Goal: Task Accomplishment & Management: Manage account settings

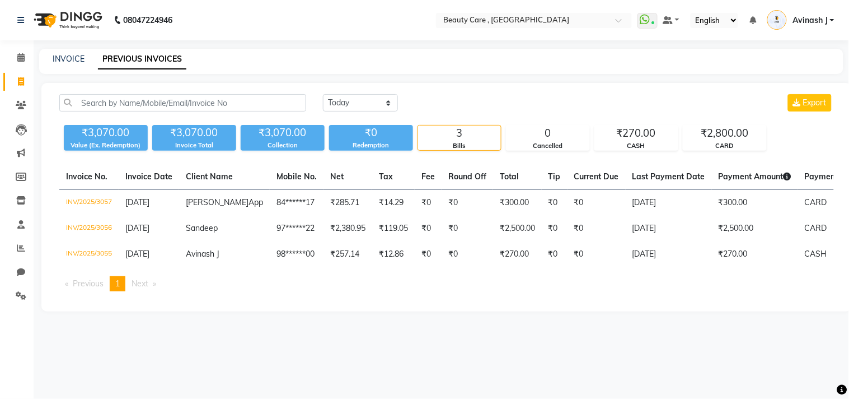
click at [803, 18] on span "Avinash J" at bounding box center [810, 21] width 35 height 12
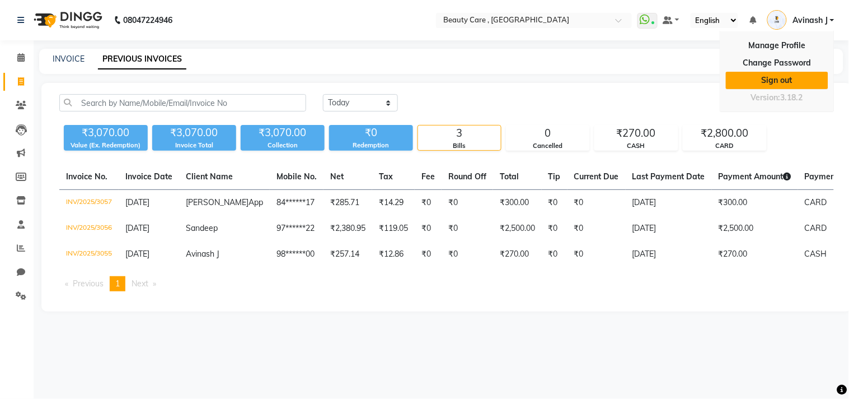
click at [772, 76] on link "Sign out" at bounding box center [777, 80] width 102 height 17
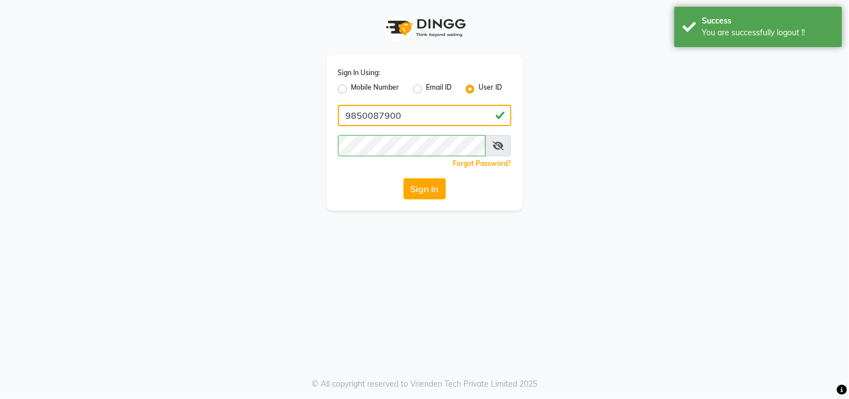
click at [392, 122] on input "9850087900" at bounding box center [425, 115] width 174 height 21
paste input "fam salon"
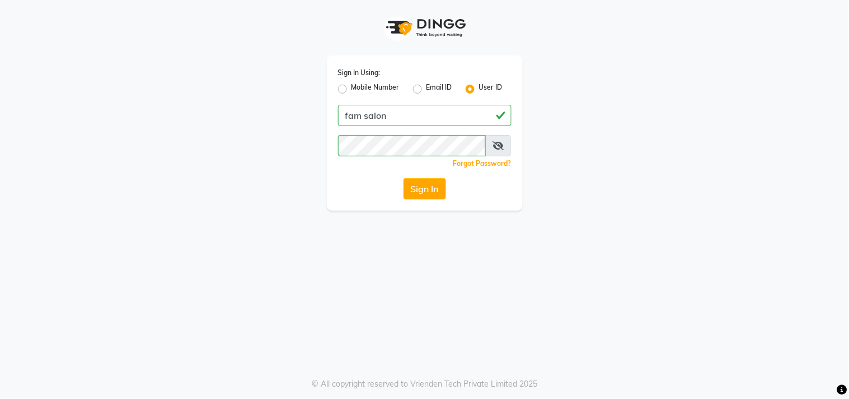
click at [499, 142] on icon at bounding box center [498, 145] width 11 height 9
click at [421, 189] on button "Sign In" at bounding box center [425, 188] width 43 height 21
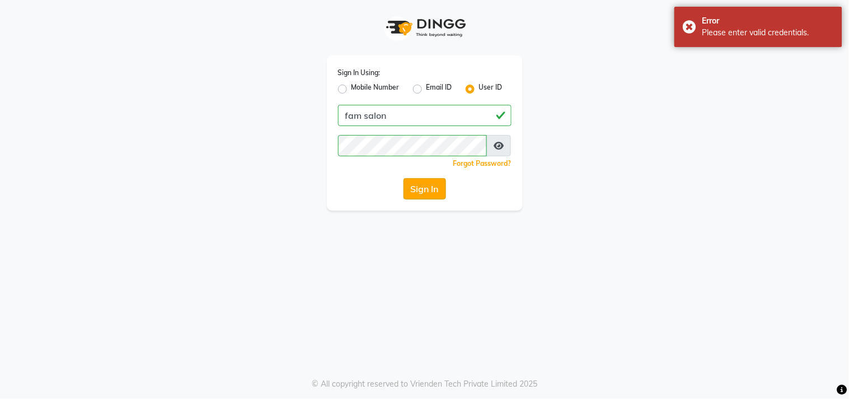
click at [421, 189] on button "Sign In" at bounding box center [425, 188] width 43 height 21
click at [364, 116] on input "fam salon" at bounding box center [425, 115] width 174 height 21
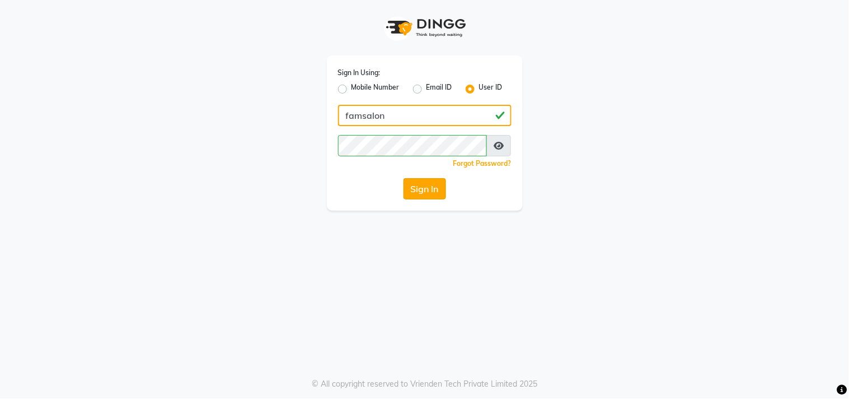
type input "famsalon"
click at [414, 182] on button "Sign In" at bounding box center [425, 188] width 43 height 21
click at [439, 123] on input "9850087900" at bounding box center [425, 115] width 174 height 21
paste input "579067316"
type input "9579067316"
